Goal: Navigation & Orientation: Find specific page/section

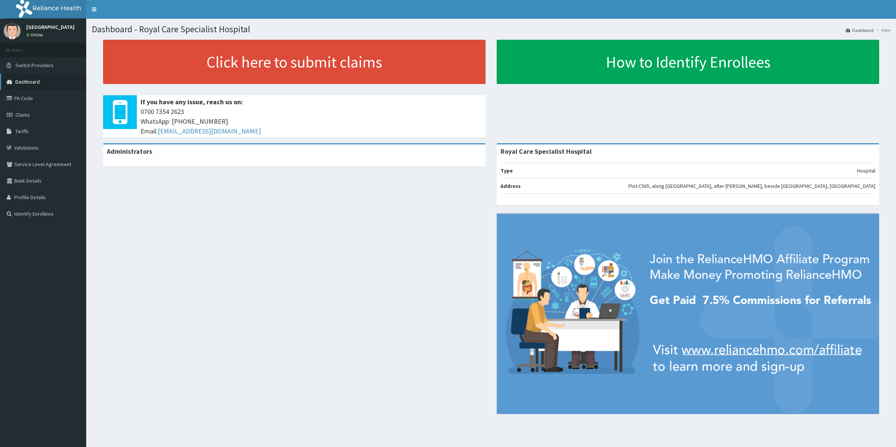
click at [21, 81] on span "Dashboard" at bounding box center [27, 81] width 24 height 7
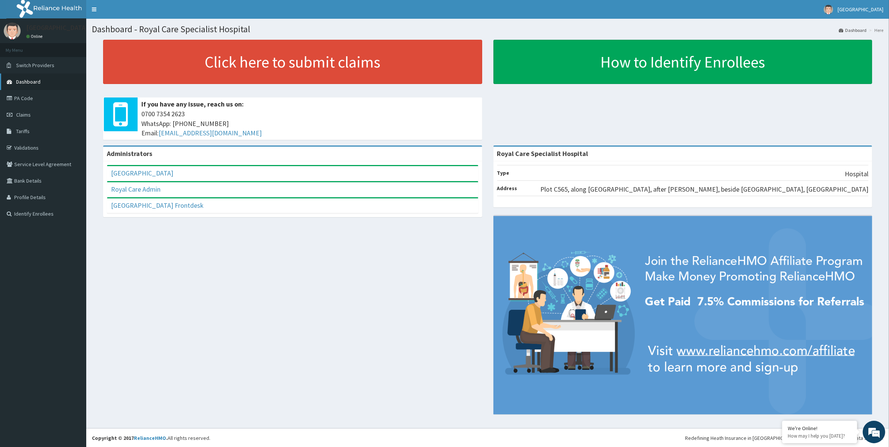
click at [28, 79] on span "Dashboard" at bounding box center [28, 81] width 24 height 7
click at [29, 81] on span "Dashboard" at bounding box center [28, 81] width 24 height 7
click at [19, 148] on link "Validations" at bounding box center [43, 147] width 86 height 16
